Goal: Transaction & Acquisition: Purchase product/service

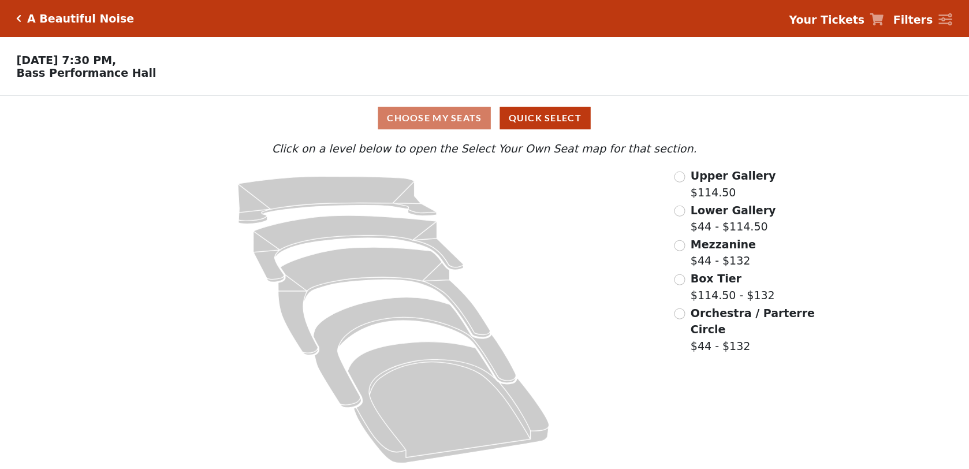
click at [720, 181] on span "Upper Gallery" at bounding box center [733, 175] width 85 height 13
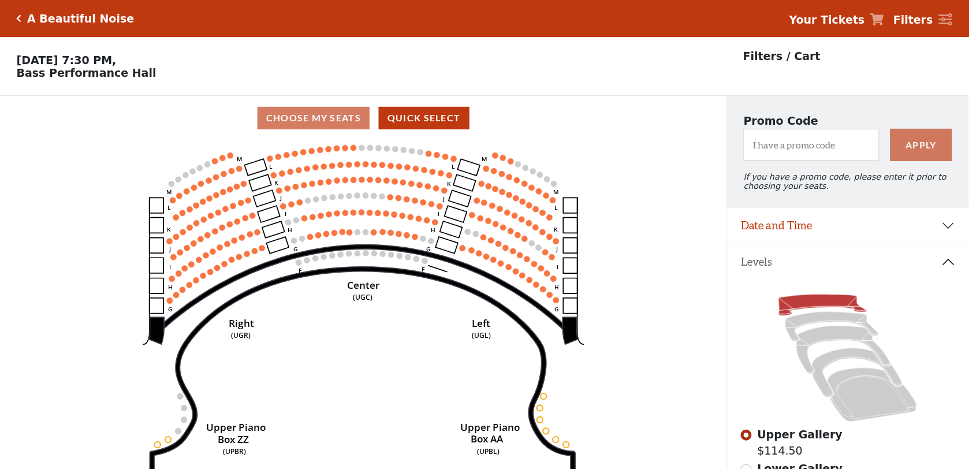
scroll to position [53, 0]
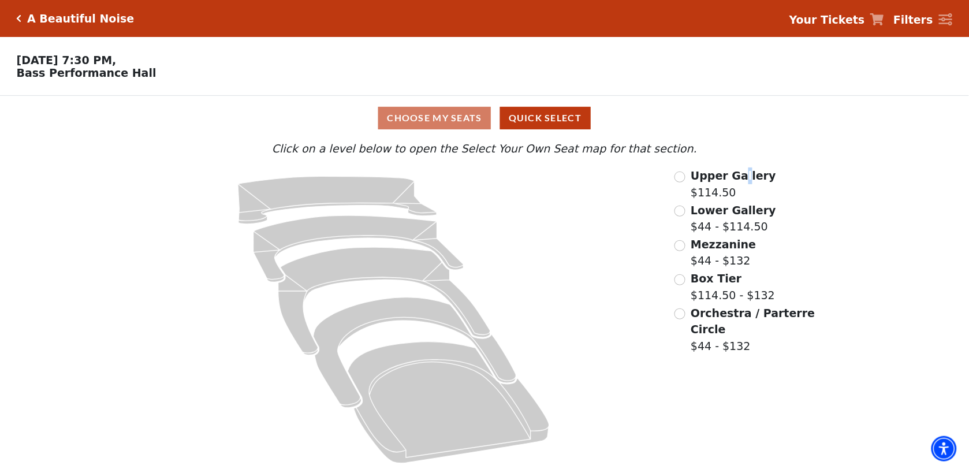
click at [740, 181] on span "Upper Gallery" at bounding box center [733, 175] width 85 height 13
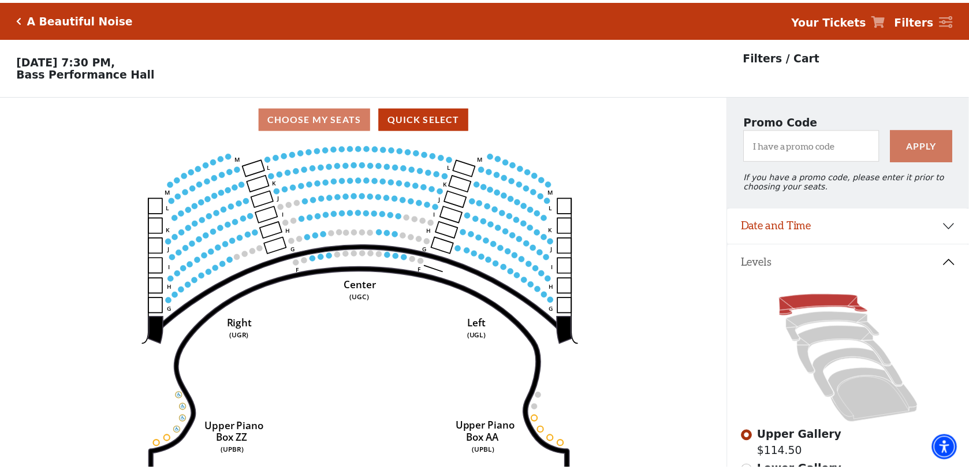
scroll to position [53, 0]
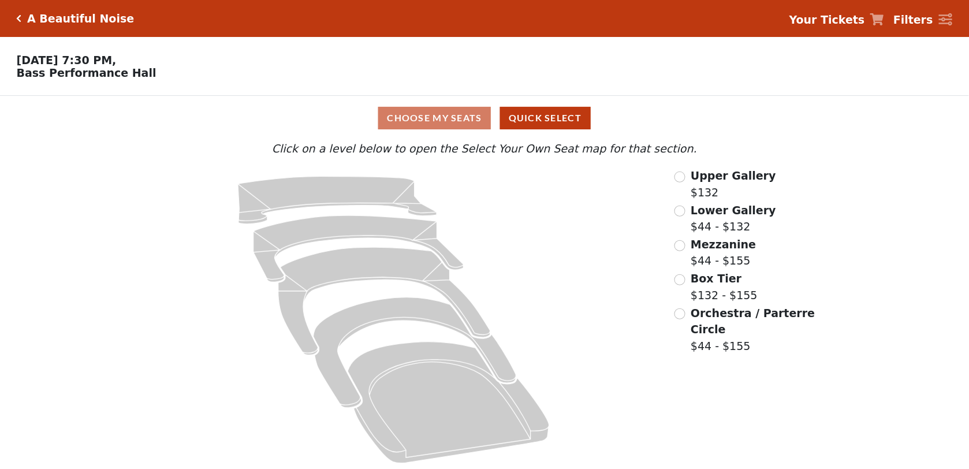
click at [713, 182] on span "Upper Gallery" at bounding box center [733, 175] width 85 height 13
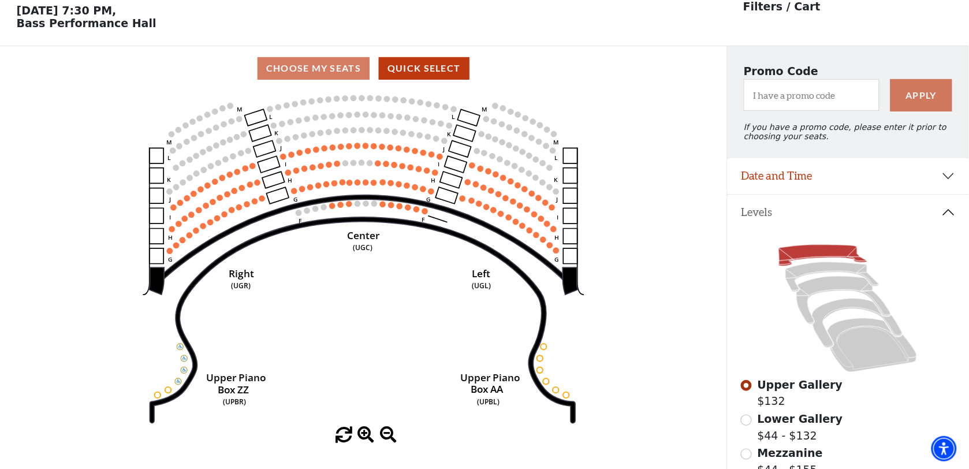
scroll to position [53, 0]
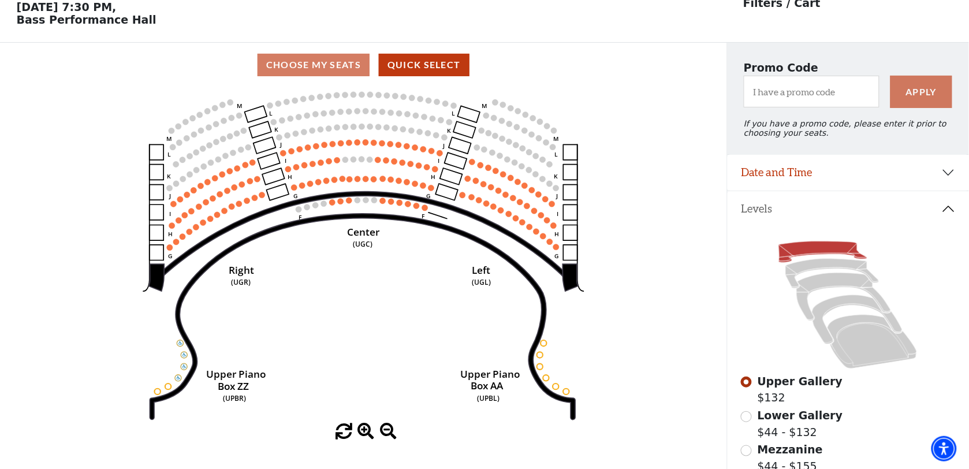
click at [773, 420] on span "Lower Gallery" at bounding box center [800, 415] width 85 height 13
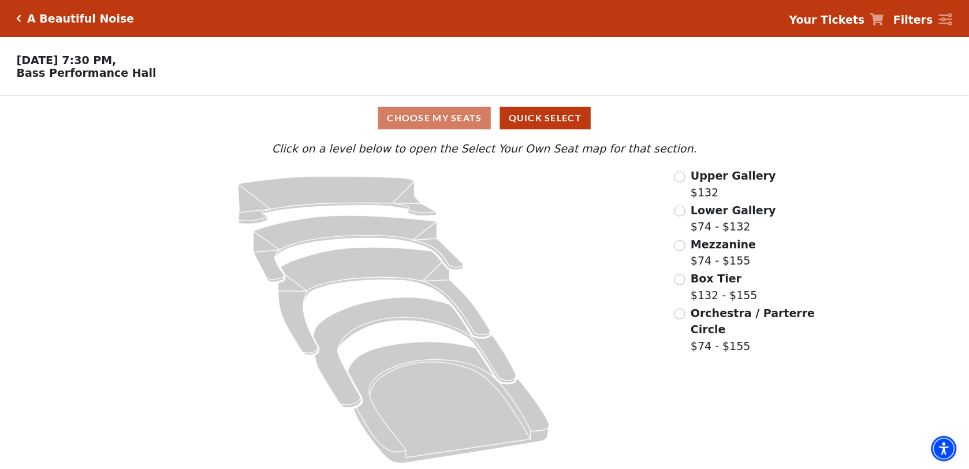
click at [706, 214] on span "Lower Gallery" at bounding box center [733, 210] width 85 height 13
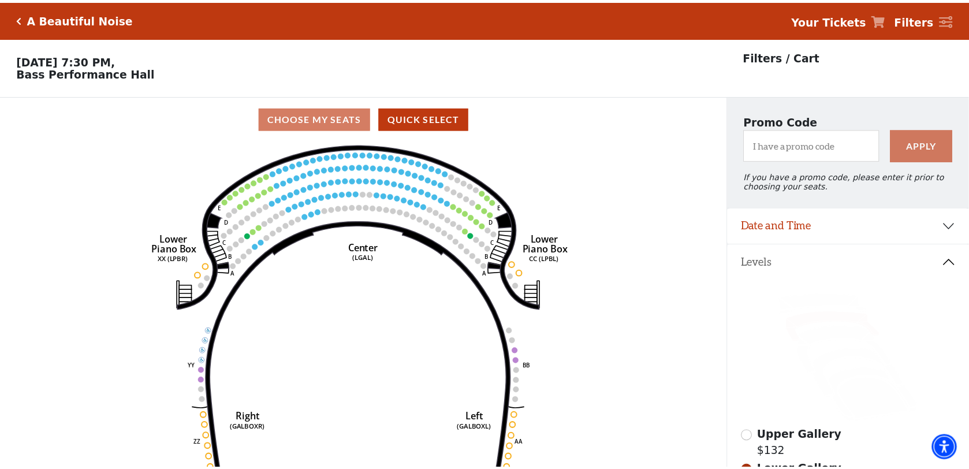
scroll to position [53, 0]
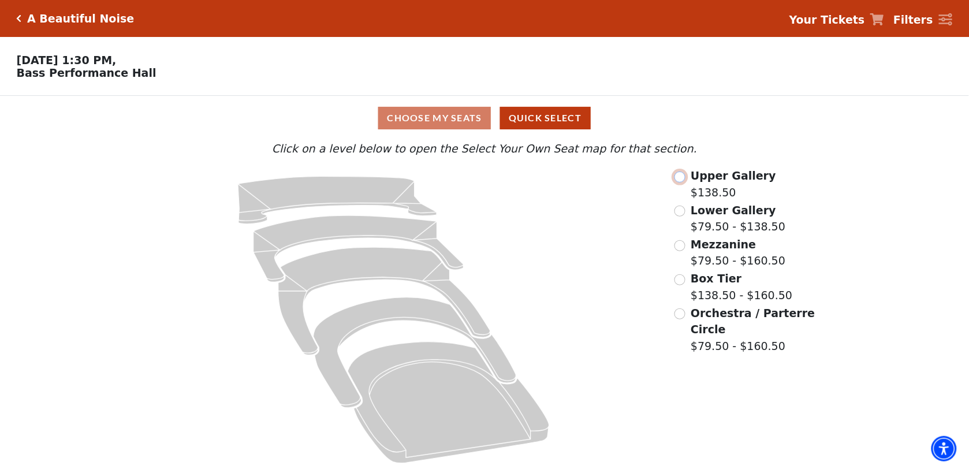
click at [676, 179] on input "Upper Gallery$138.50\a" at bounding box center [680, 177] width 11 height 11
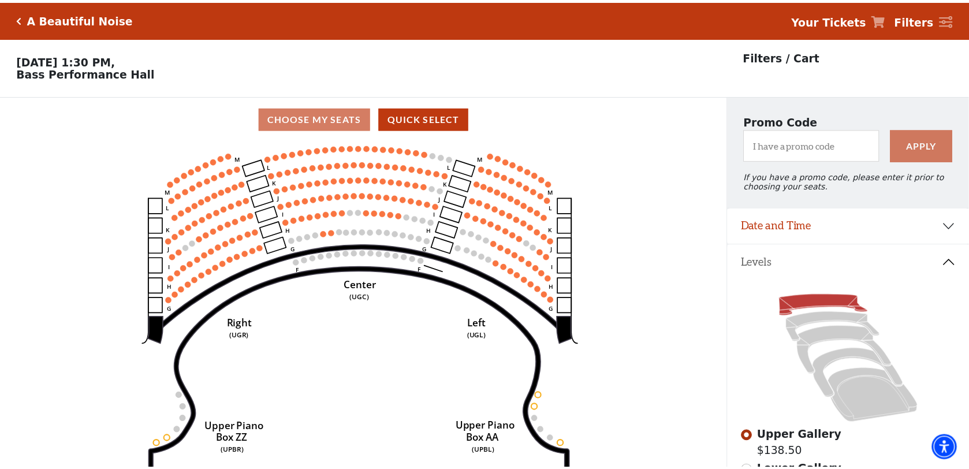
scroll to position [53, 0]
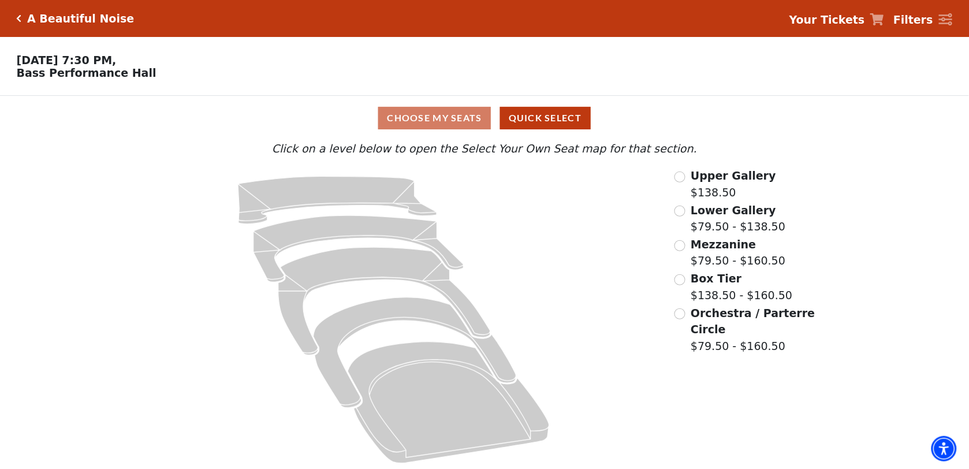
click at [734, 213] on span "Lower Gallery" at bounding box center [733, 210] width 85 height 13
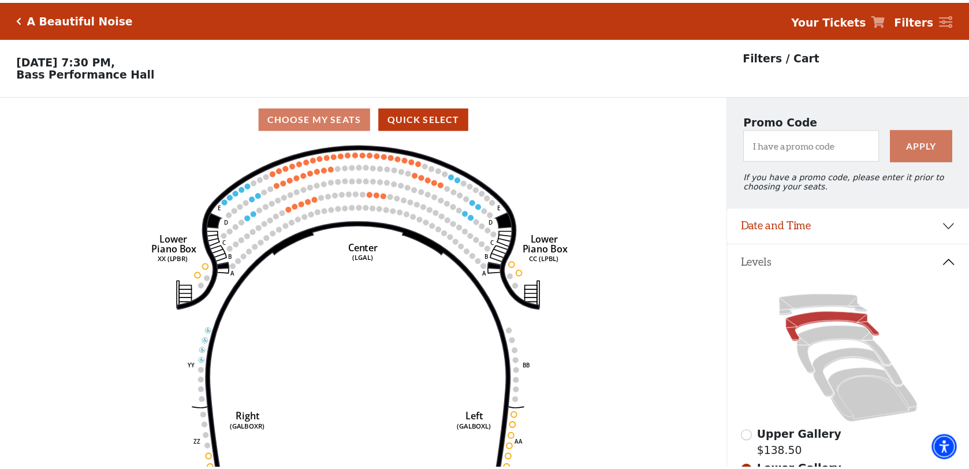
scroll to position [53, 0]
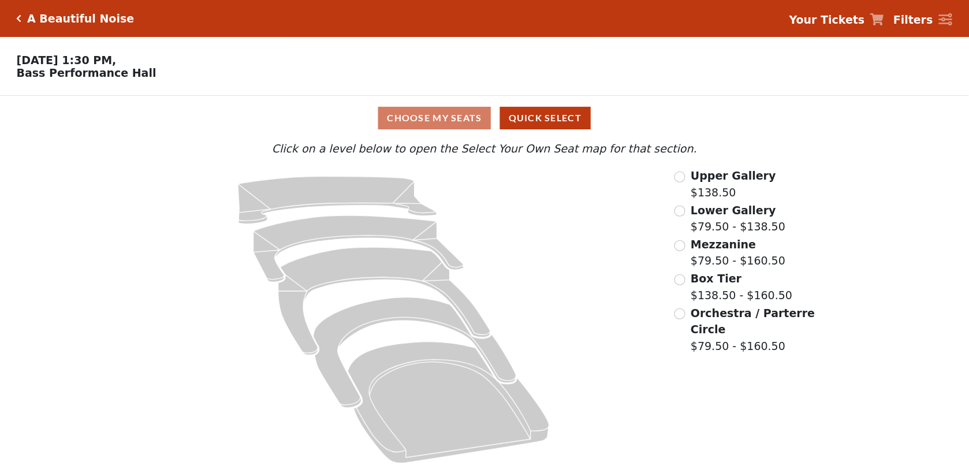
click at [727, 175] on span "Upper Gallery" at bounding box center [733, 175] width 85 height 13
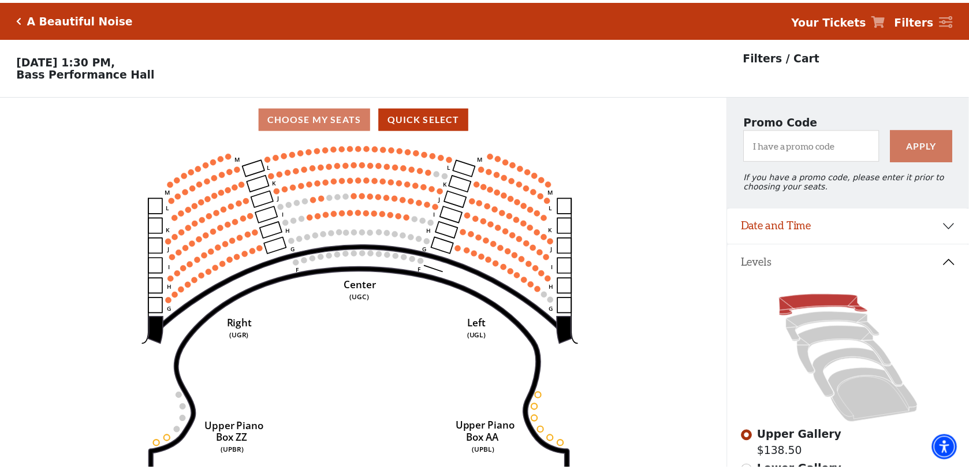
scroll to position [53, 0]
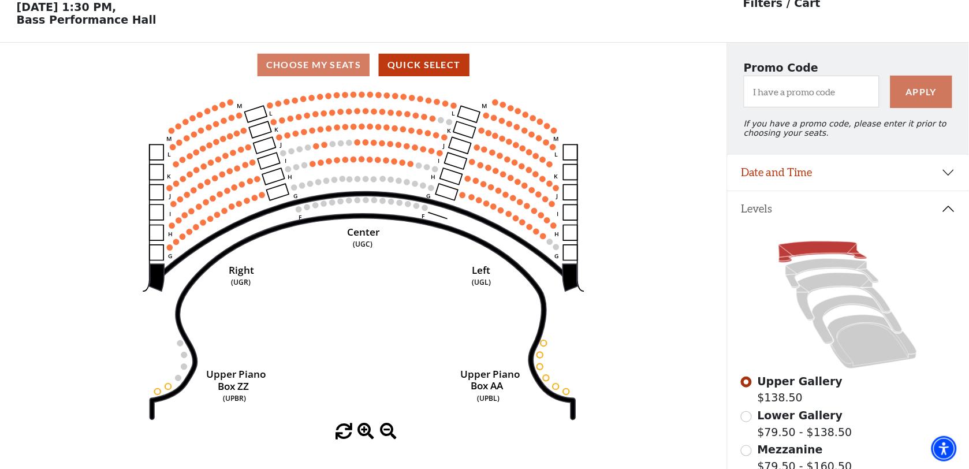
drag, startPoint x: 956, startPoint y: 401, endPoint x: 567, endPoint y: 49, distance: 525.4
click at [953, 394] on div "Upper Gallery $138.50 Lower Gallery $79.50 - $138.50 Mezzanine $79.50 - $160.50…" at bounding box center [849, 412] width 242 height 373
click at [953, 394] on div "Upper Gallery $138.50" at bounding box center [848, 389] width 214 height 33
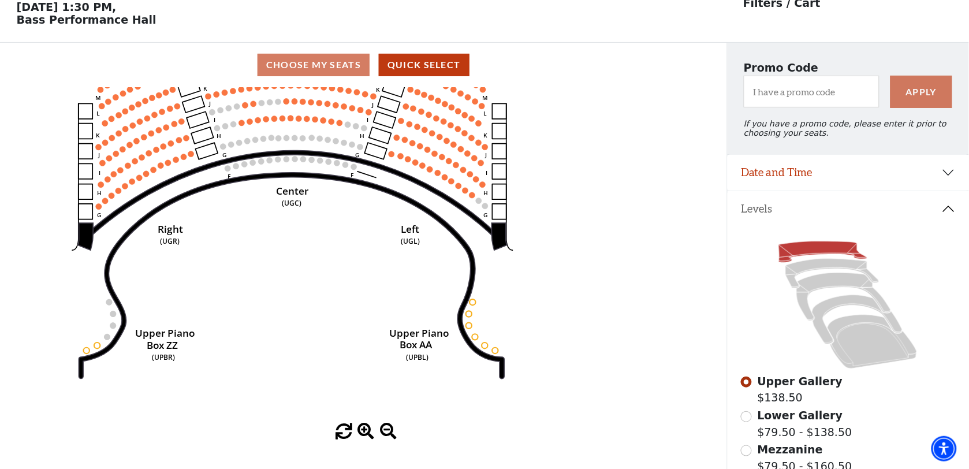
drag, startPoint x: 567, startPoint y: 49, endPoint x: 396, endPoint y: -42, distance: 193.8
click at [396, 0] on html "Skip to main content Enable accessibility for low vision Open the accessibility…" at bounding box center [484, 181] width 969 height 469
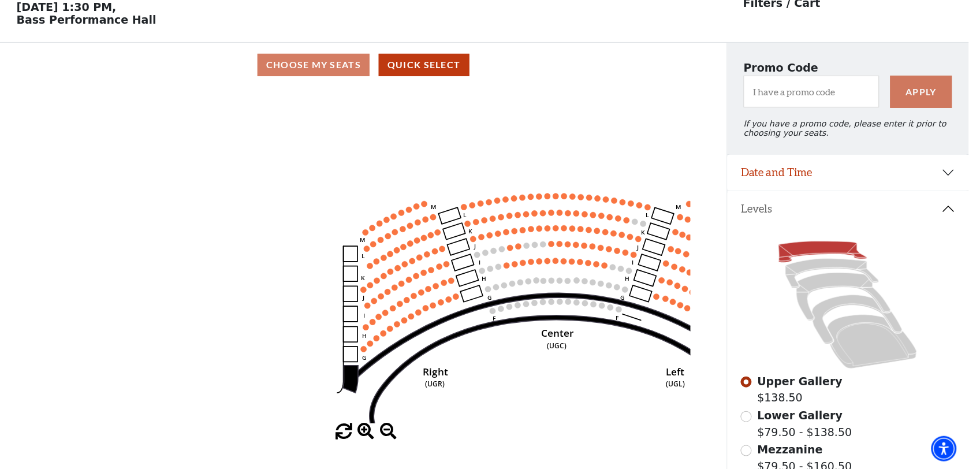
drag, startPoint x: 168, startPoint y: 243, endPoint x: 598, endPoint y: 472, distance: 487.5
click at [598, 416] on html "Skip to main content Enable accessibility for low vision Open the accessibility…" at bounding box center [484, 181] width 969 height 469
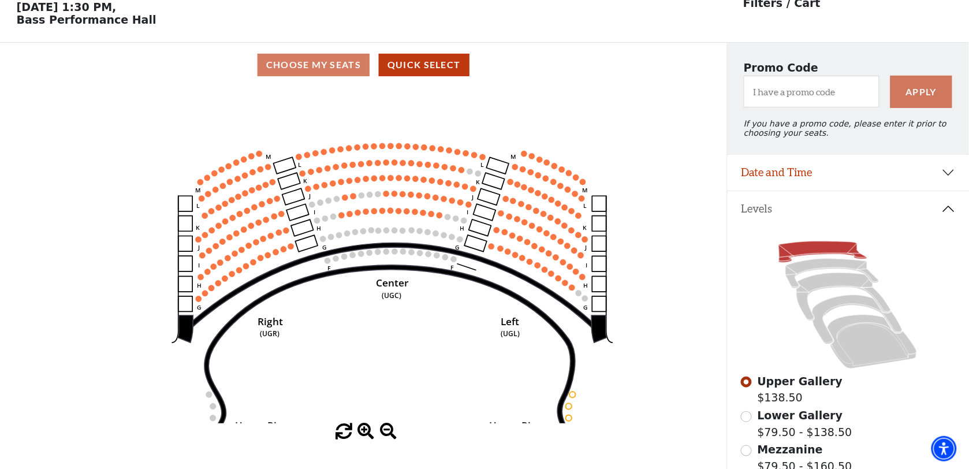
drag, startPoint x: 535, startPoint y: 396, endPoint x: 370, endPoint y: 345, distance: 172.1
click at [370, 345] on icon "Center (UGC) Right (UGR) Left (UGL) Upper Piano Box ZZ (UPBR) Upper Piano Box A…" at bounding box center [363, 255] width 654 height 336
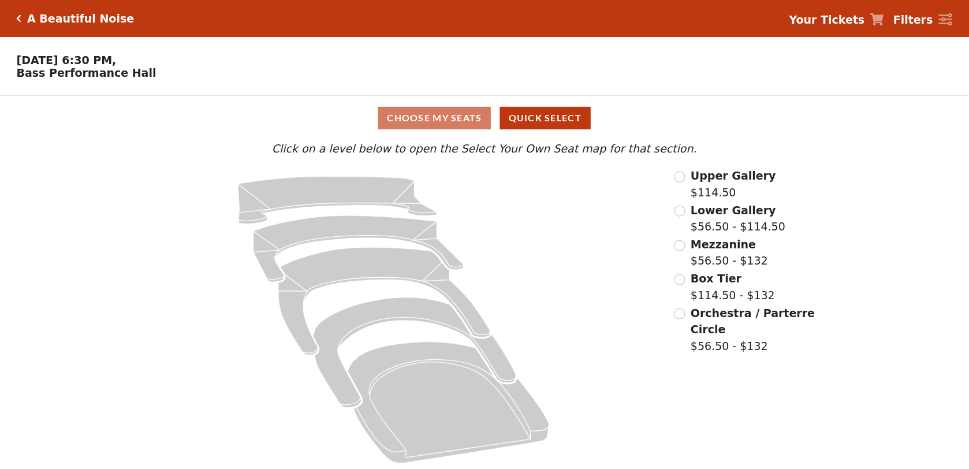
click at [718, 211] on span "Lower Gallery" at bounding box center [733, 210] width 85 height 13
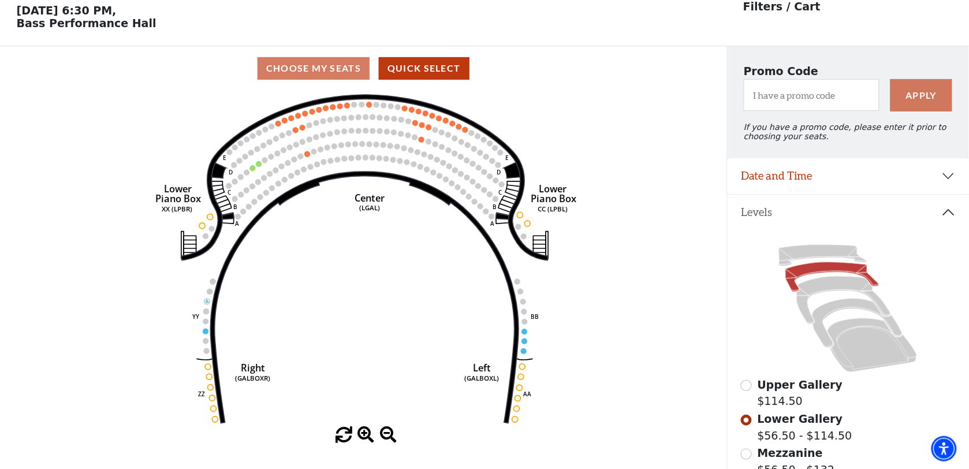
scroll to position [53, 0]
